Goal: Register for event/course

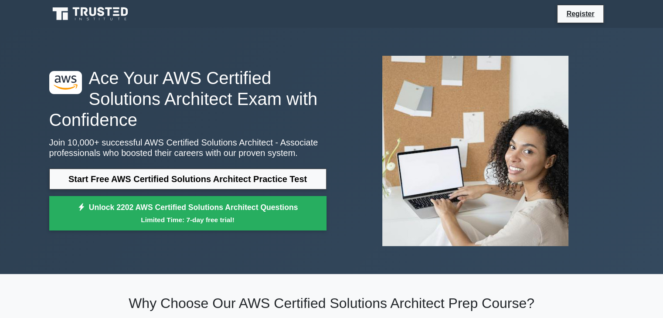
click at [142, 218] on small "Limited Time: 7-day free trial!" at bounding box center [187, 220] width 255 height 10
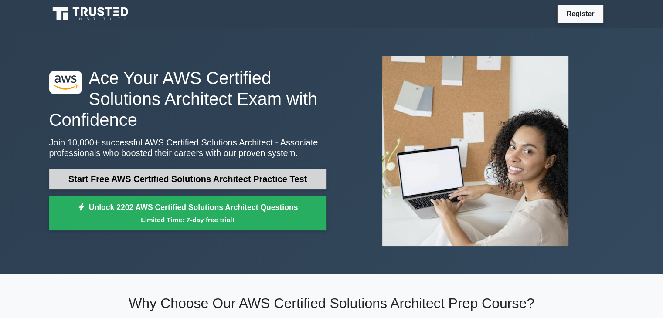
click at [165, 175] on link "Start Free AWS Certified Solutions Architect Practice Test" at bounding box center [187, 179] width 277 height 21
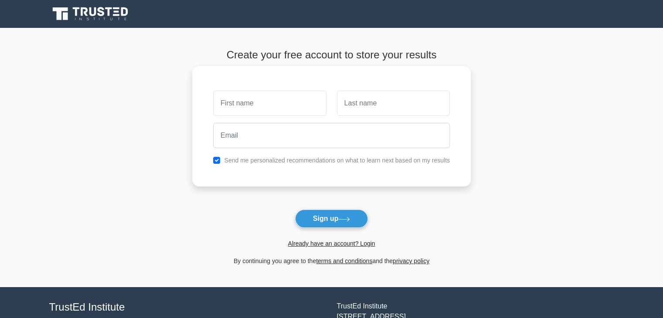
click at [251, 107] on input "text" at bounding box center [269, 103] width 113 height 25
type input "[PERSON_NAME]"
click at [357, 102] on input "text" at bounding box center [393, 103] width 113 height 25
type input "[PERSON_NAME]"
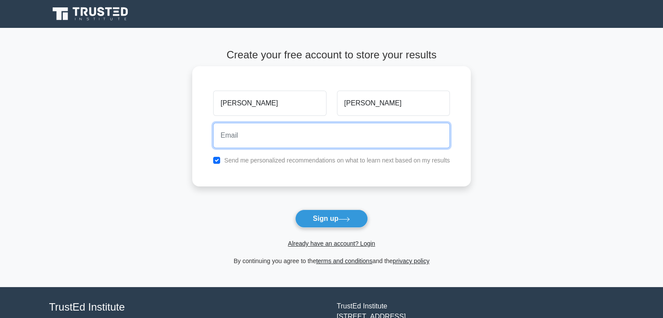
click at [265, 135] on input "email" at bounding box center [331, 135] width 237 height 25
type input "[EMAIL_ADDRESS][DOMAIN_NAME]"
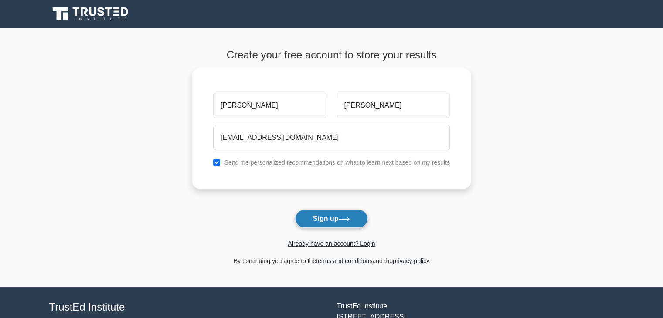
click at [349, 219] on icon at bounding box center [344, 219] width 10 height 4
